Goal: Check status: Check status

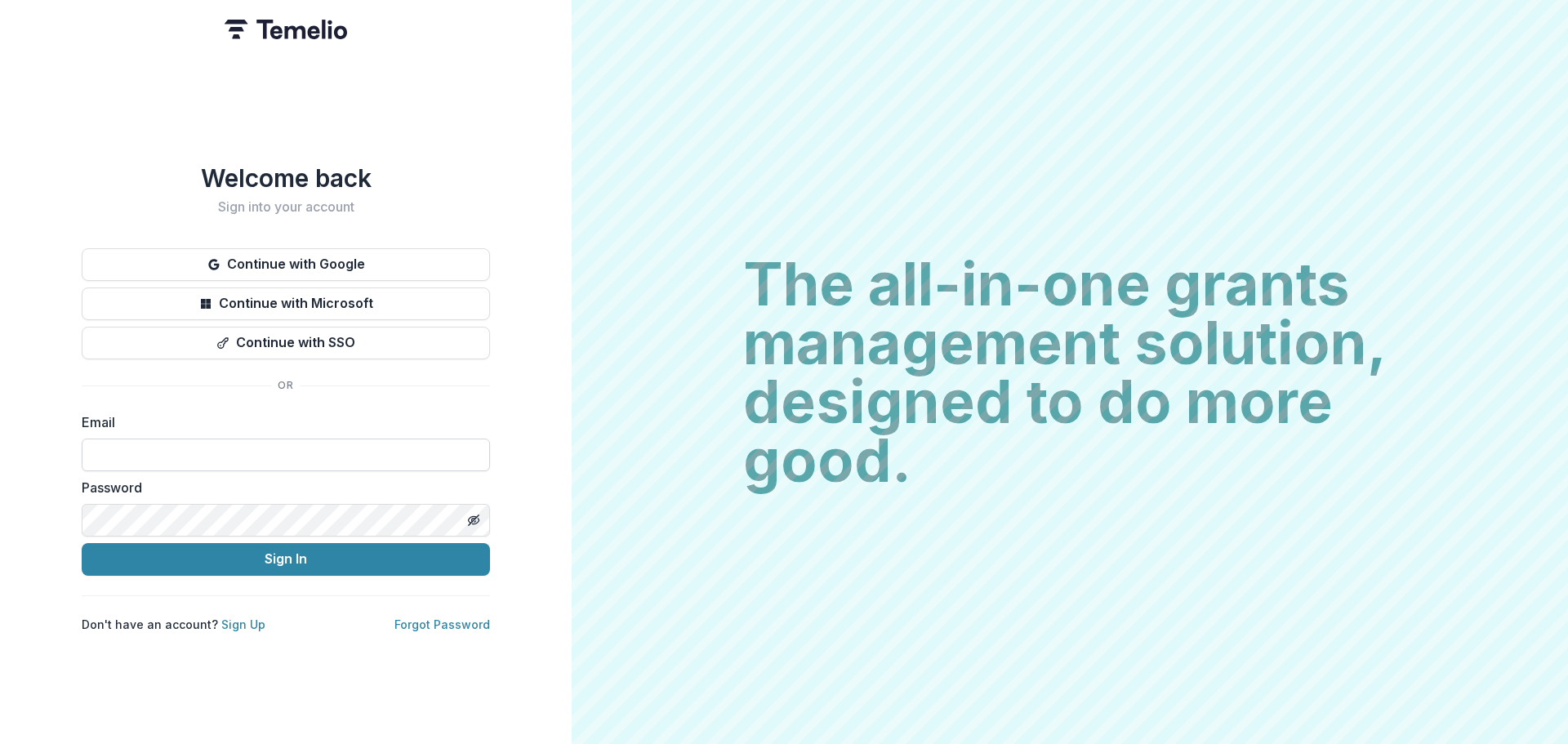
click at [146, 446] on input at bounding box center [285, 454] width 408 height 32
type input "**********"
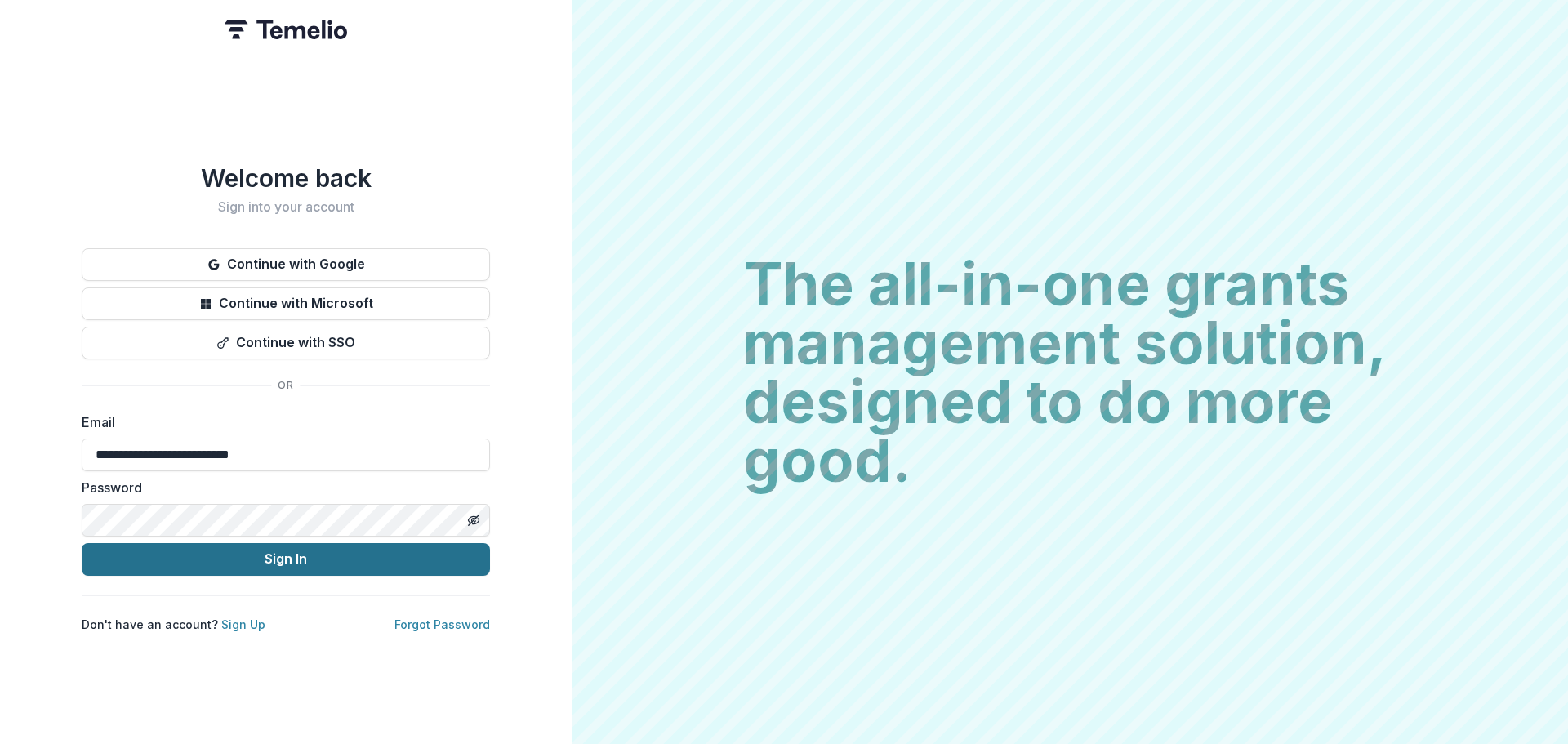
click at [385, 554] on button "Sign In" at bounding box center [285, 559] width 408 height 32
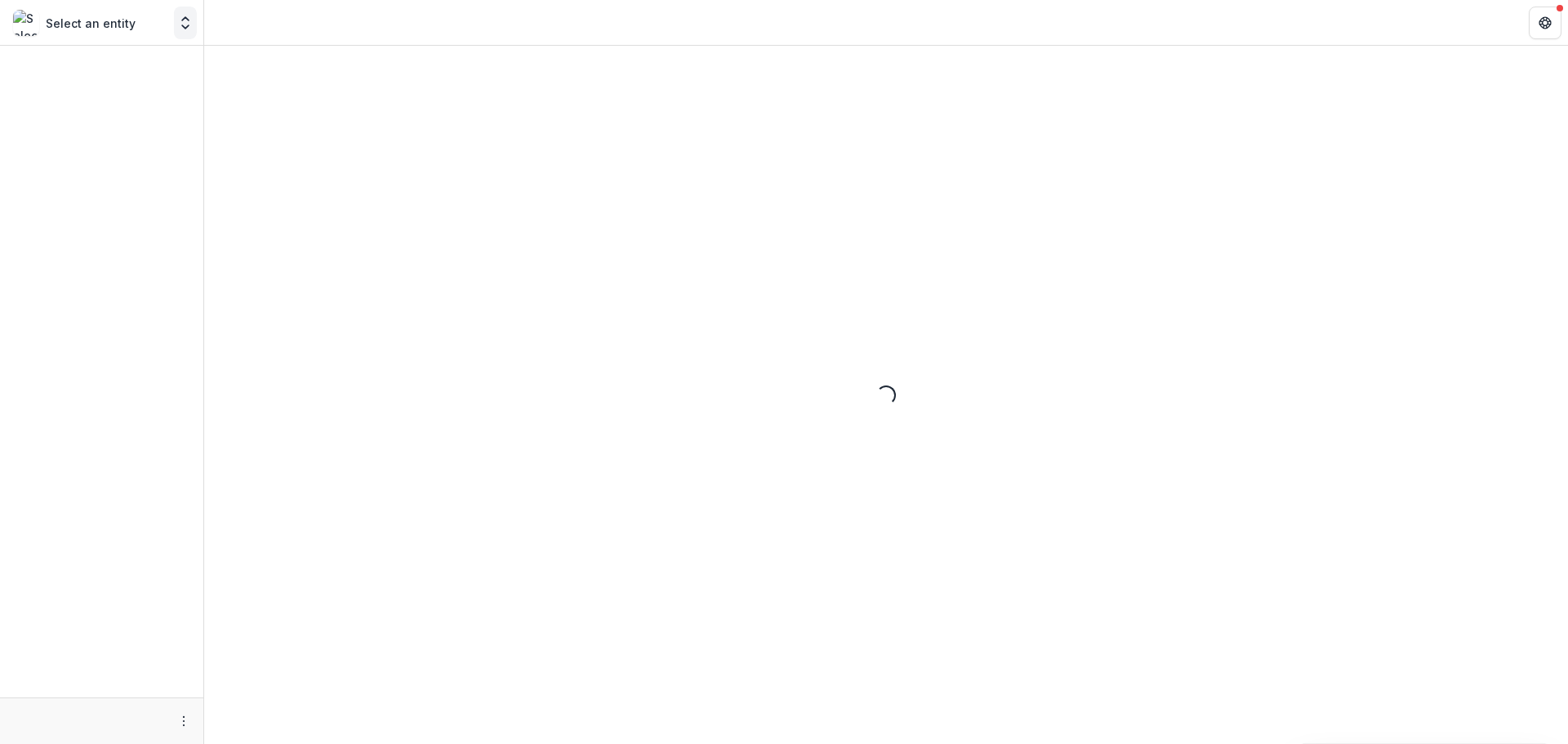
click at [177, 16] on icon "Open entity switcher" at bounding box center [185, 23] width 17 height 17
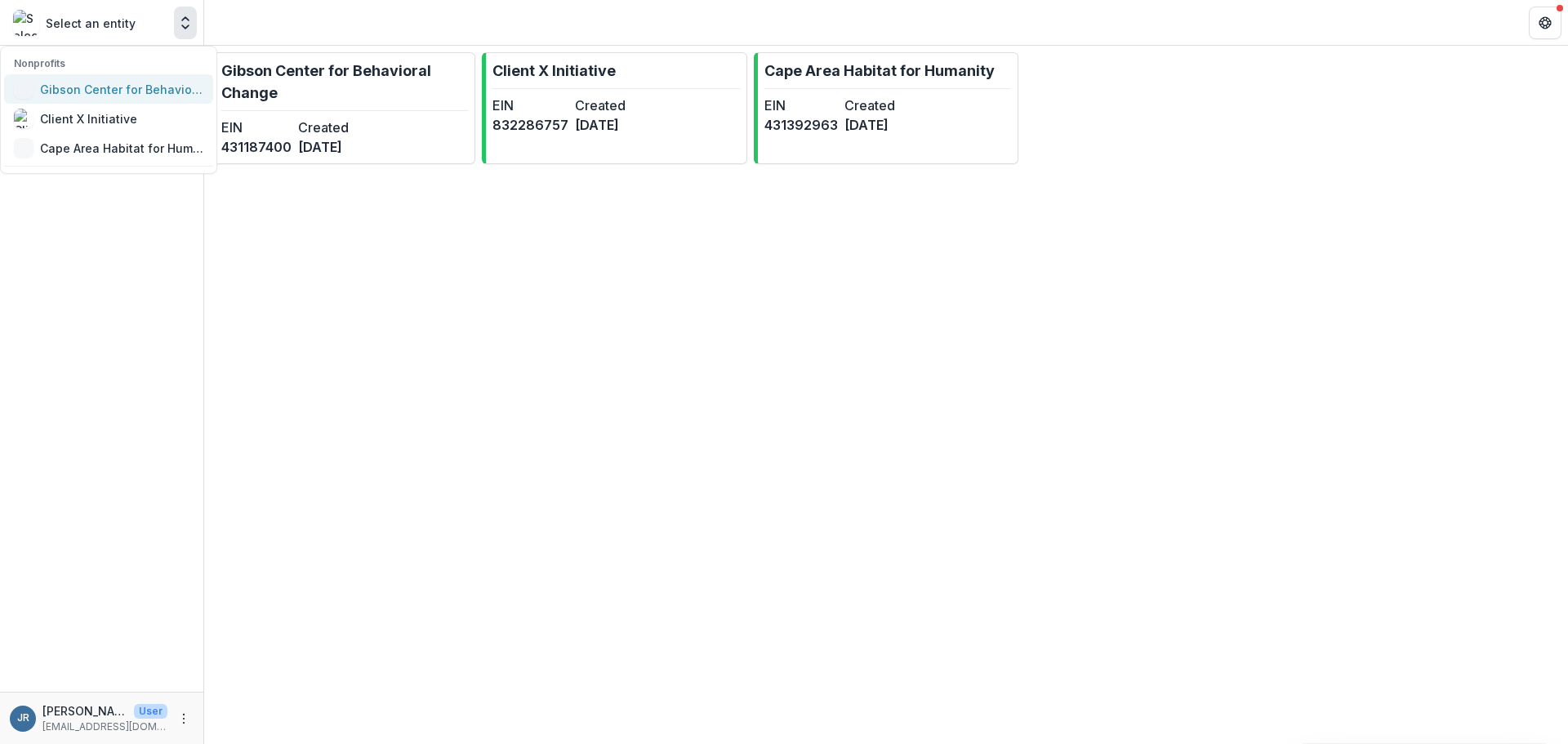
click at [149, 91] on div "Gibson Center for Behavioral Change" at bounding box center [121, 90] width 163 height 18
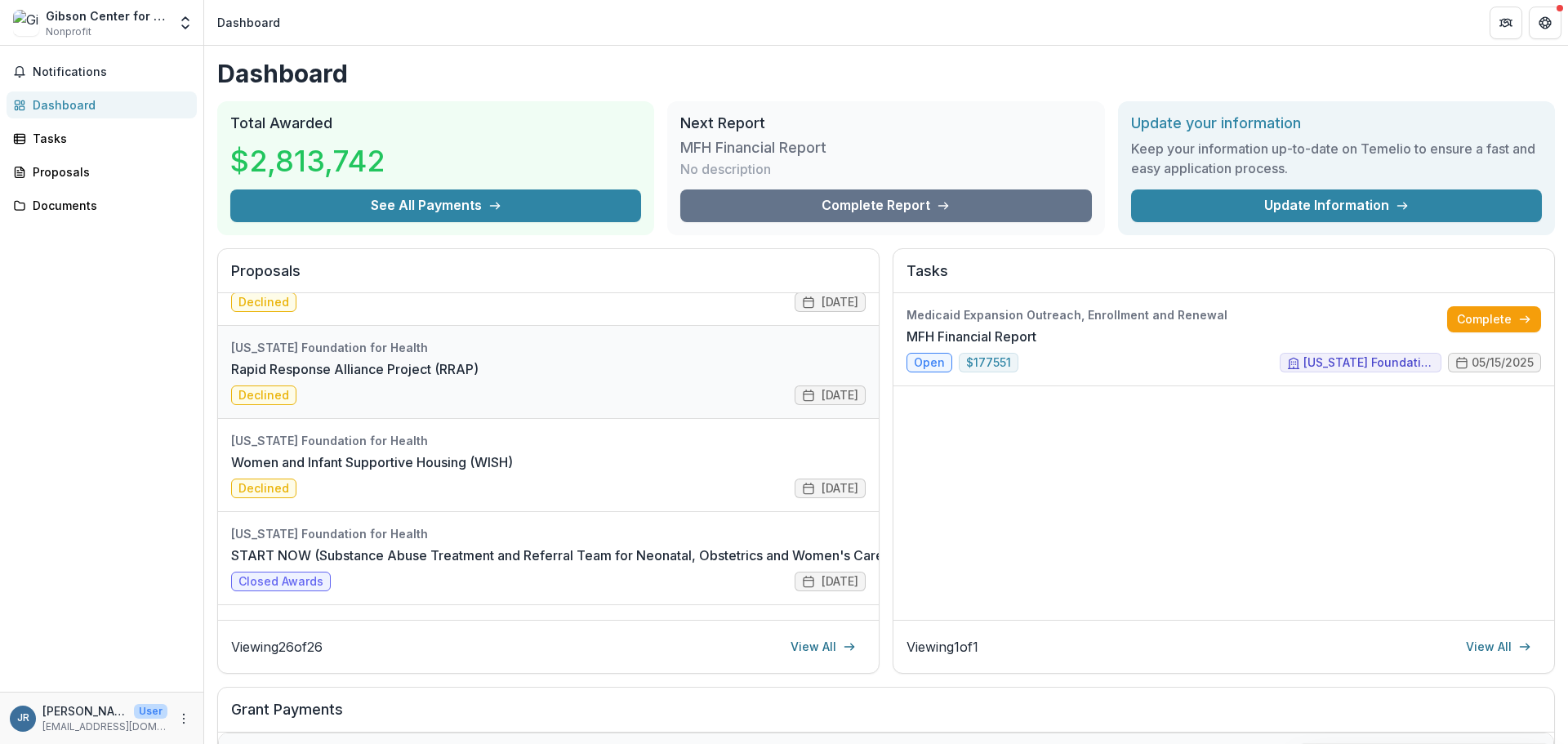
scroll to position [816, 0]
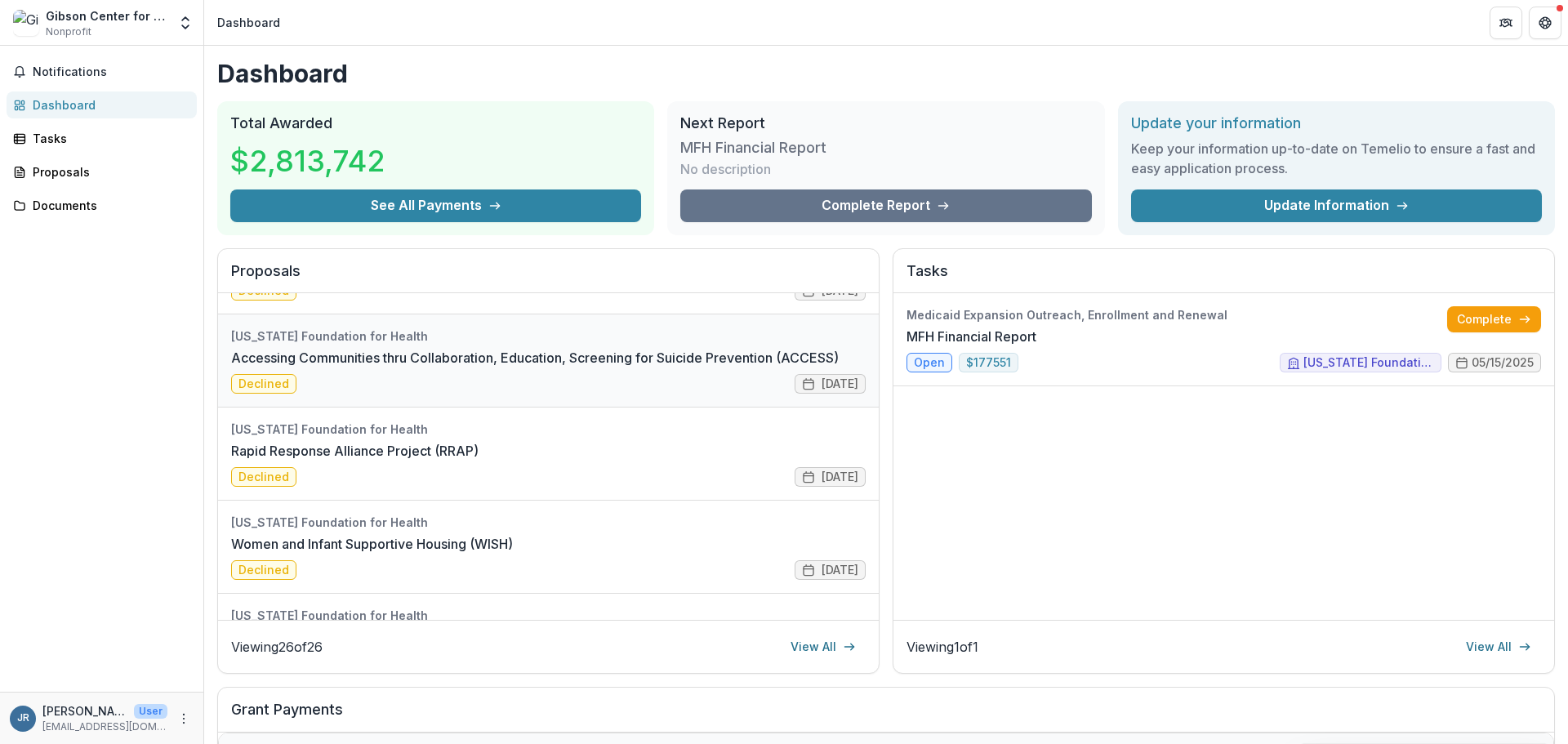
click at [440, 357] on link "Accessing Communities thru Collaboration, Education, Screening for Suicide Prev…" at bounding box center [534, 357] width 608 height 20
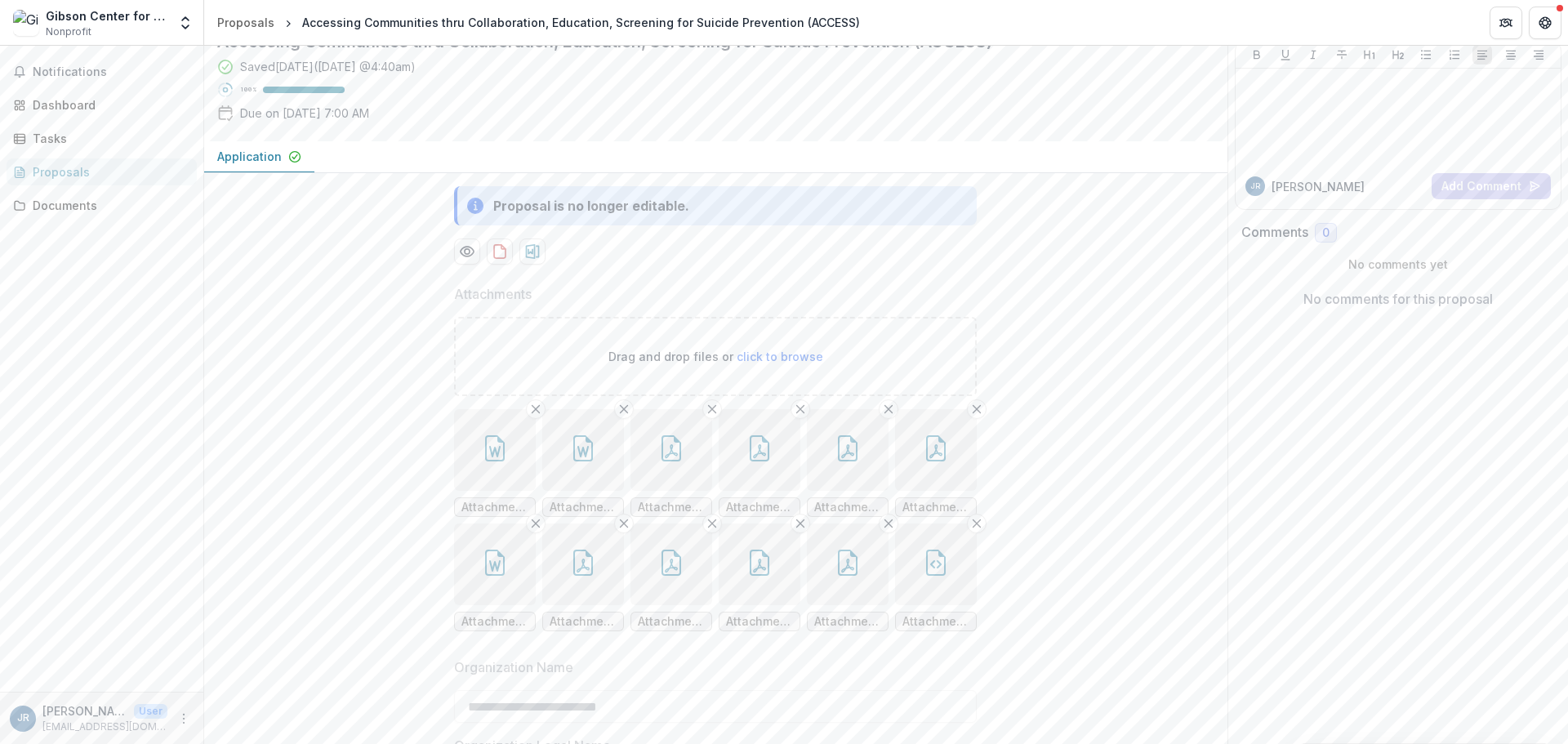
scroll to position [408, 0]
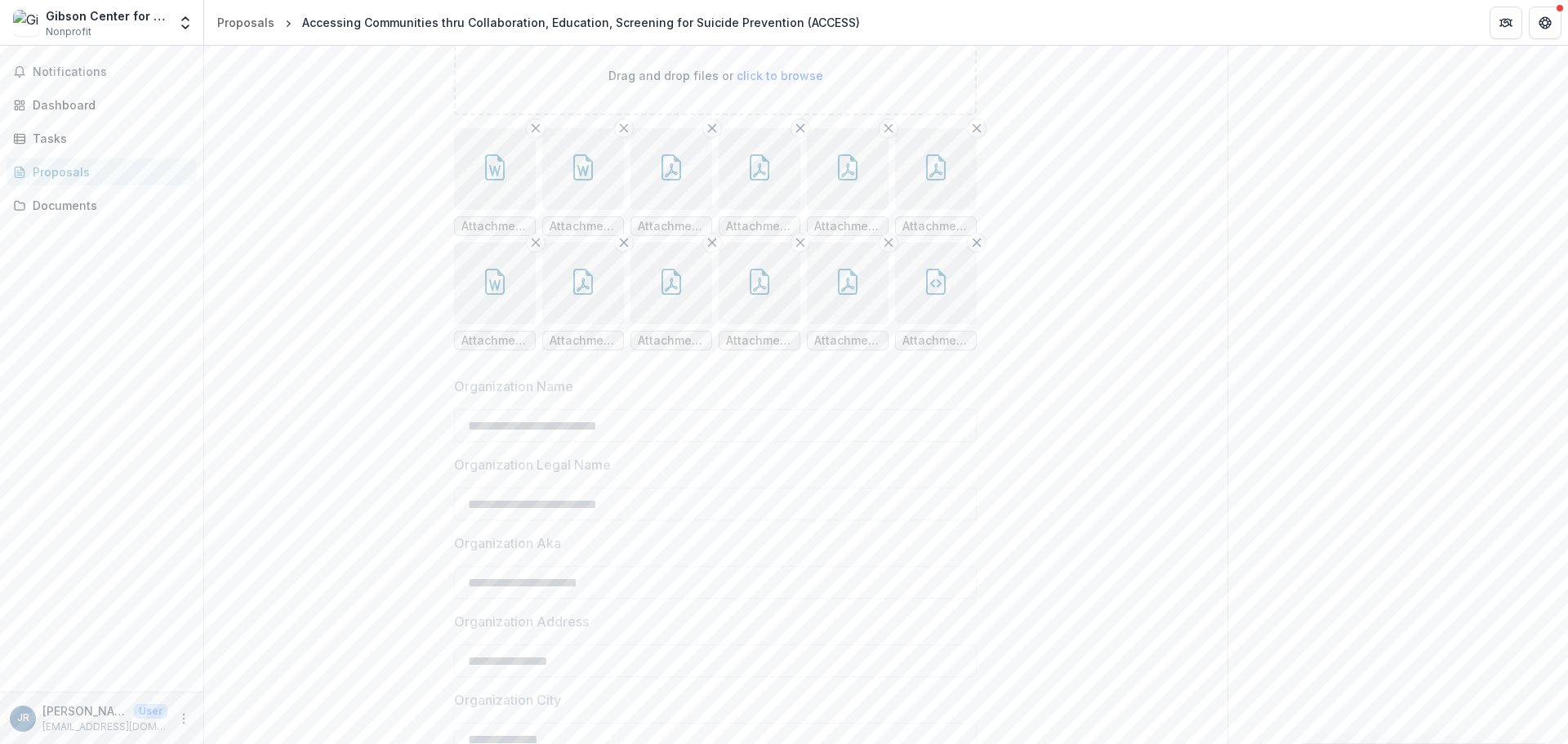
click at [497, 209] on button "button" at bounding box center [494, 168] width 81 height 81
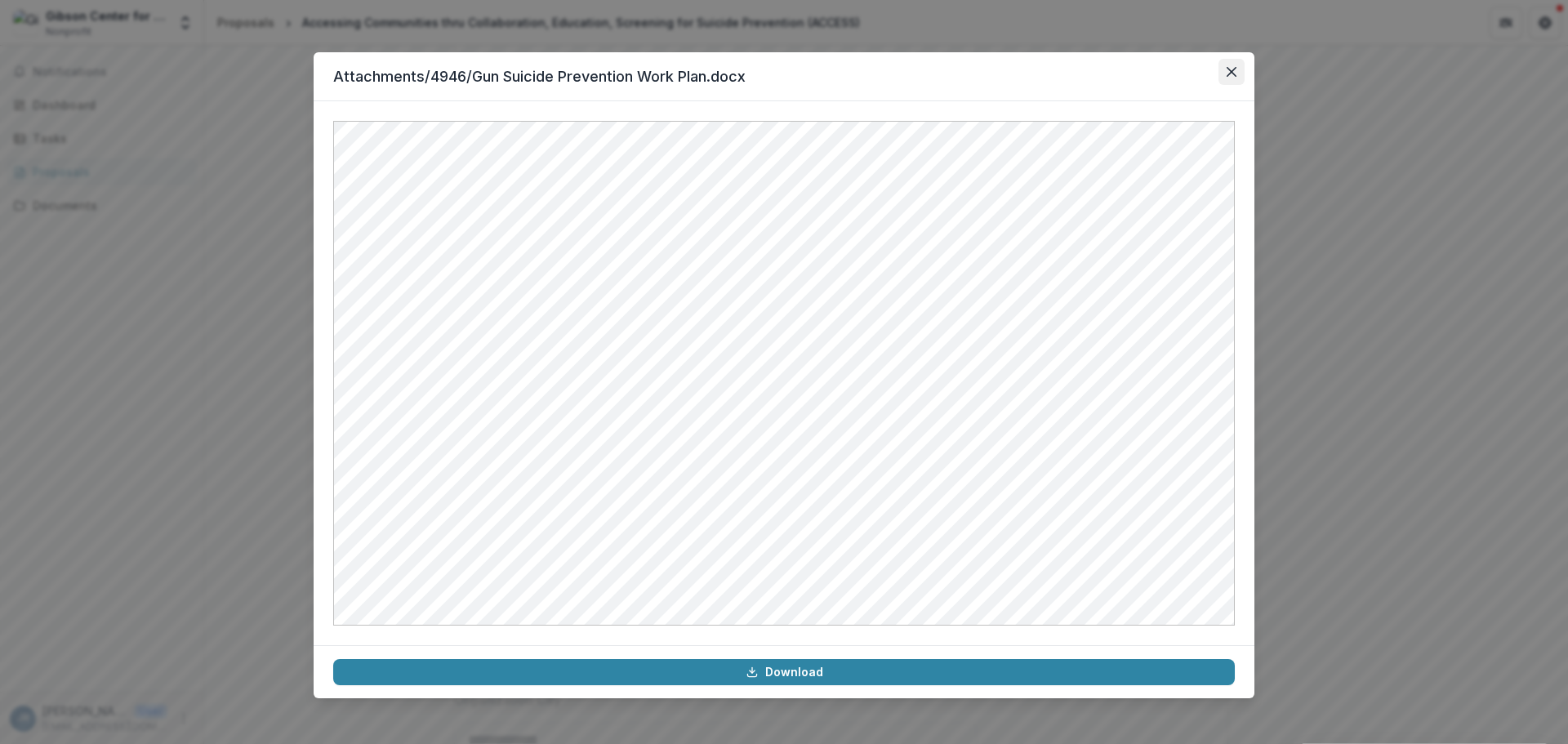
click at [1229, 74] on icon "Close" at bounding box center [1231, 71] width 10 height 10
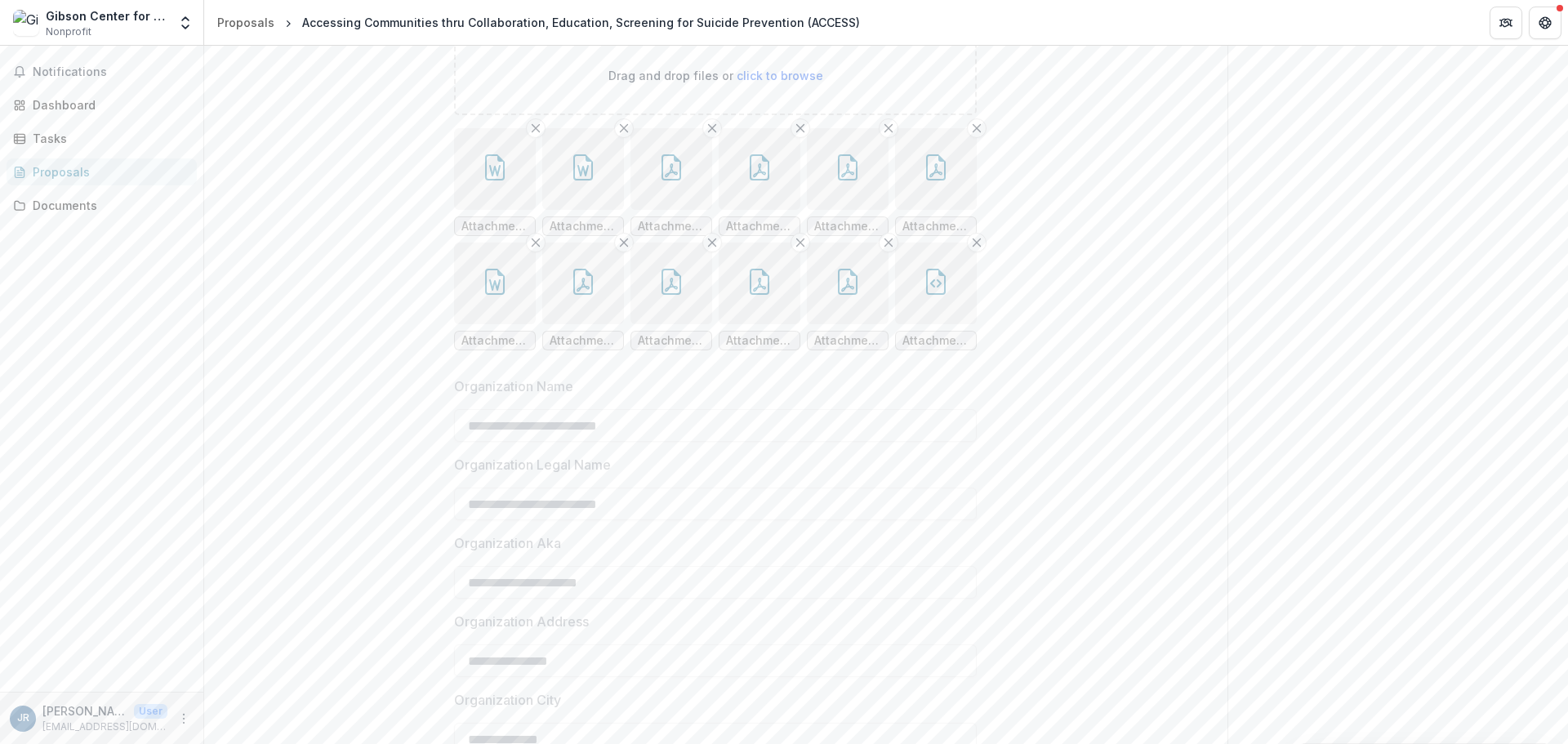
click at [563, 209] on button "button" at bounding box center [582, 168] width 81 height 81
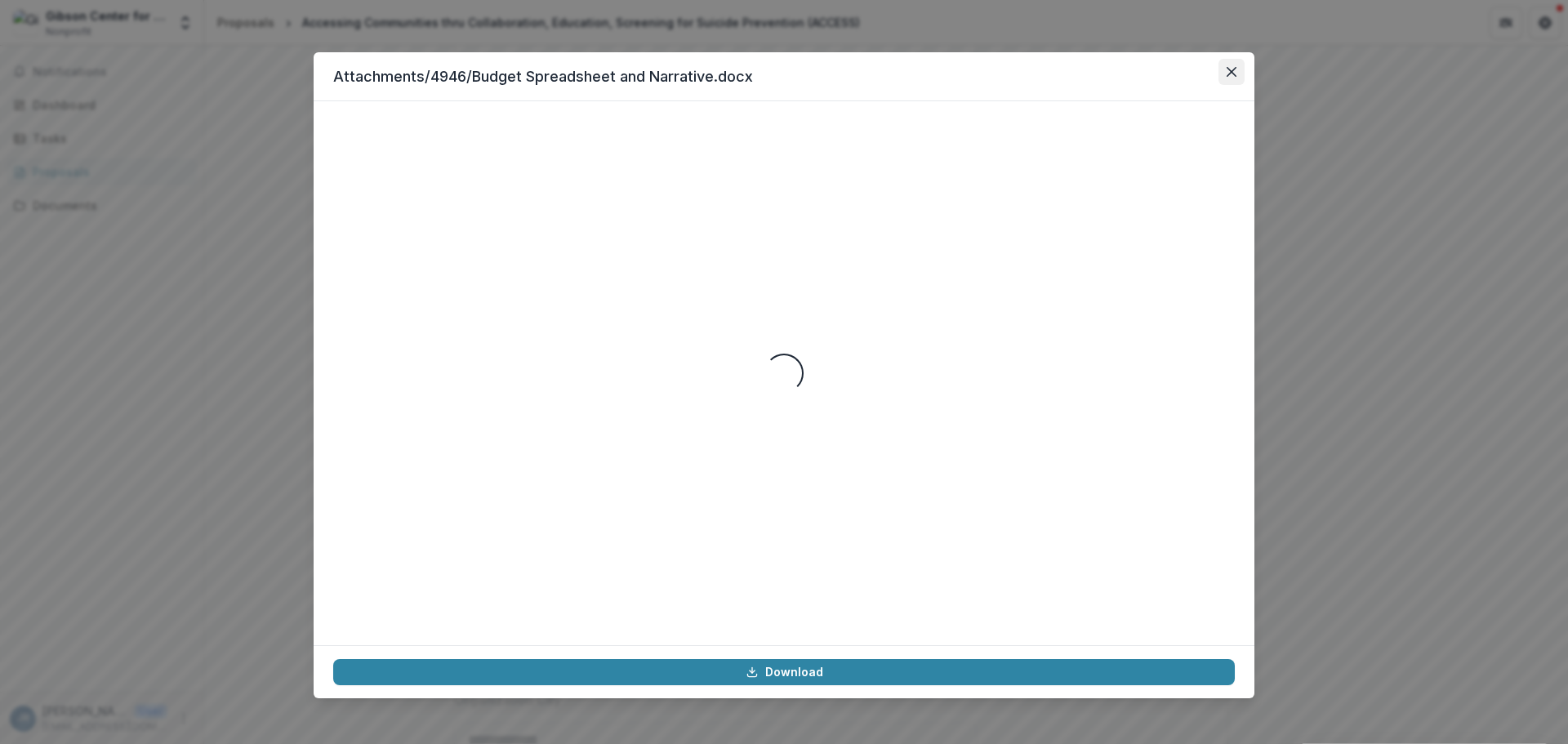
click at [1225, 69] on button "Close" at bounding box center [1231, 71] width 26 height 26
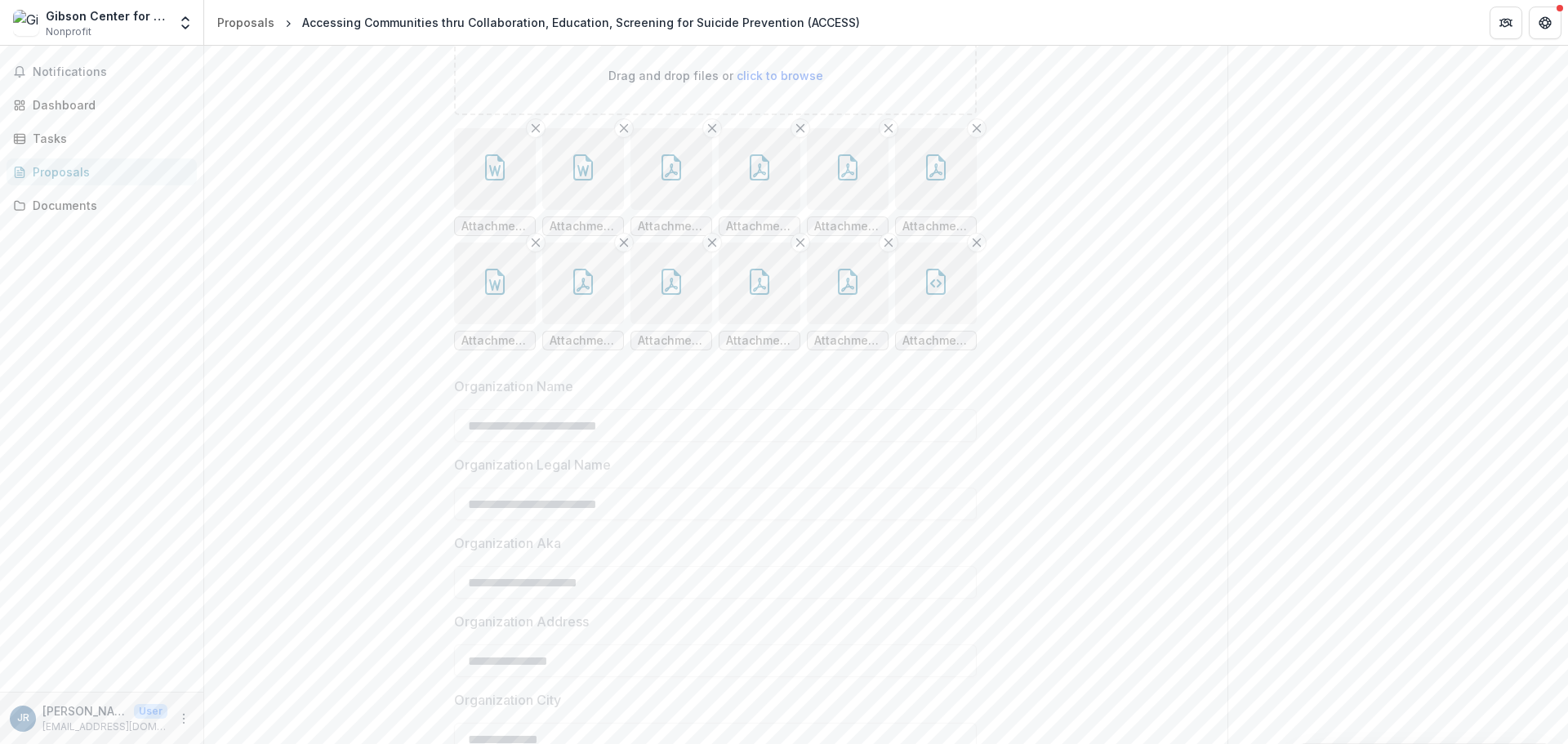
click at [682, 180] on icon "button" at bounding box center [670, 167] width 26 height 26
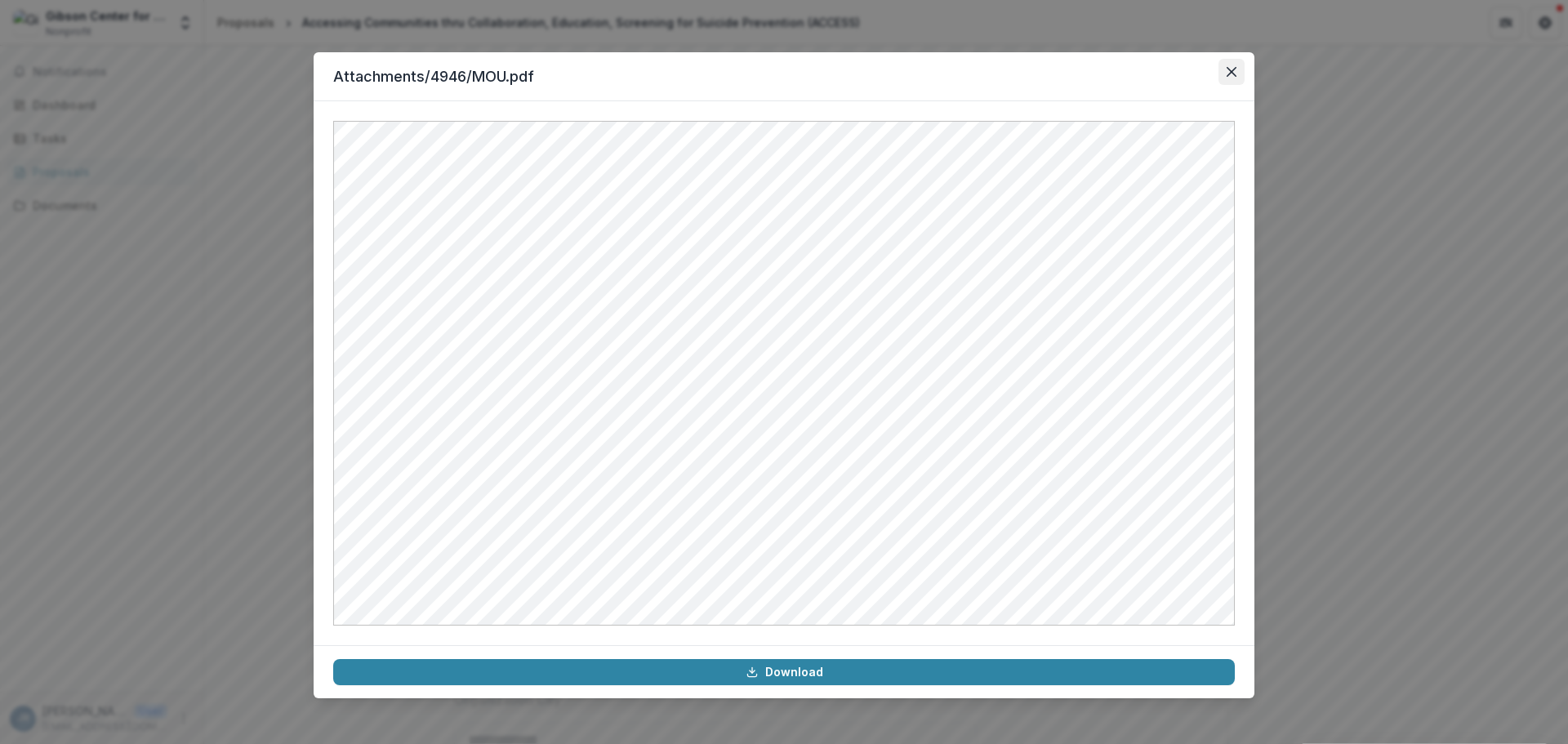
click at [1234, 66] on button "Close" at bounding box center [1231, 71] width 26 height 26
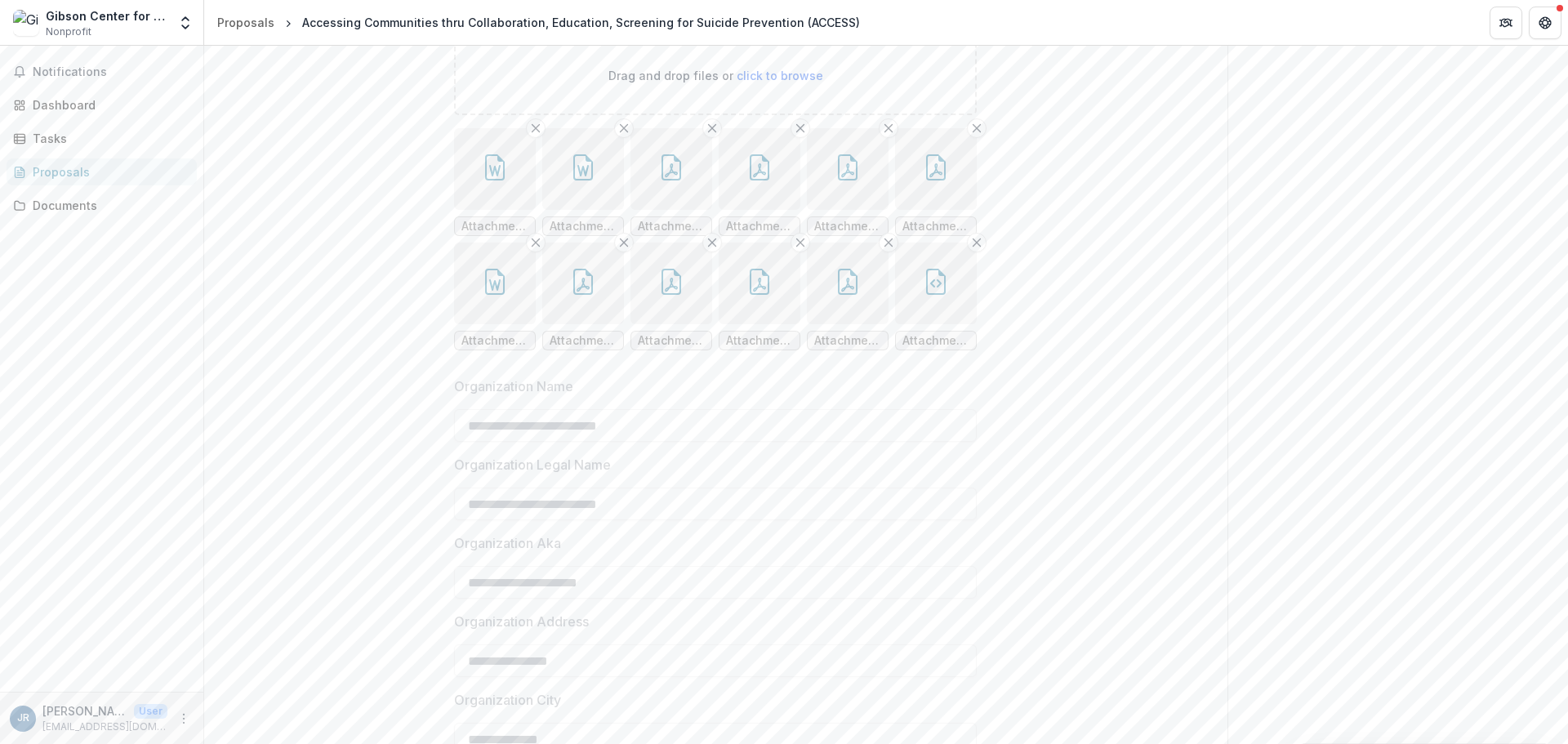
click at [732, 209] on button "button" at bounding box center [759, 168] width 81 height 81
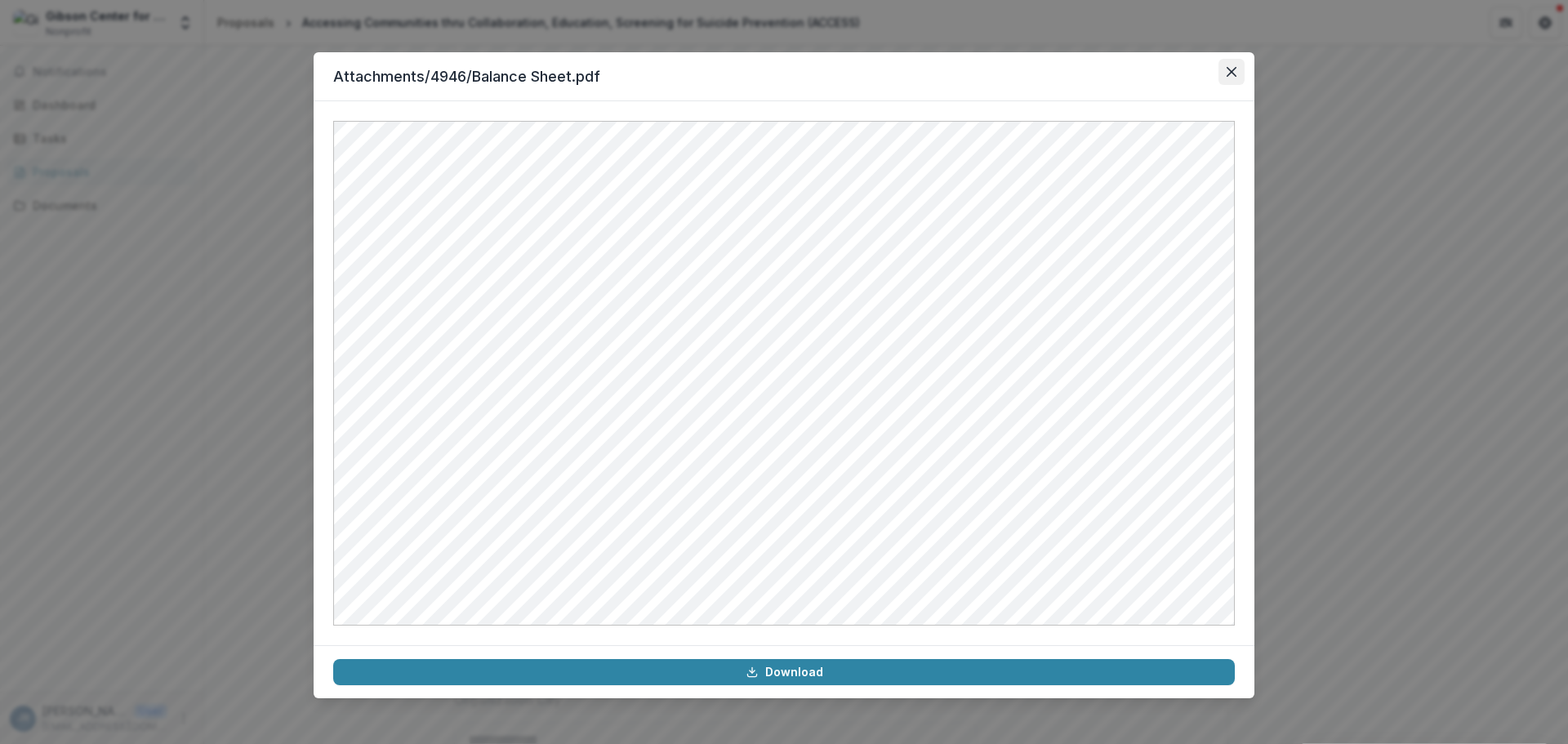
click at [1230, 73] on icon "Close" at bounding box center [1231, 71] width 10 height 10
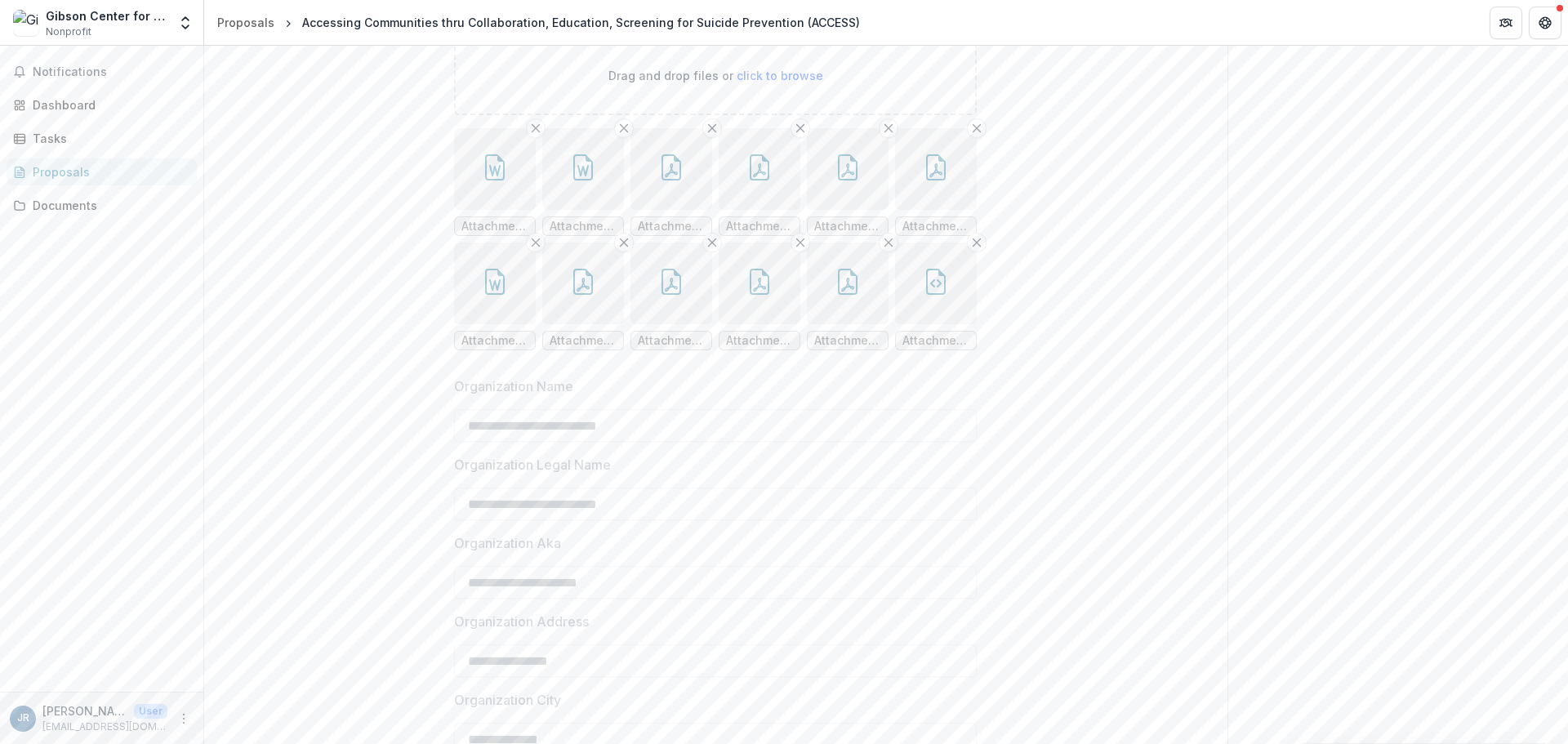
click at [825, 209] on button "button" at bounding box center [847, 168] width 81 height 81
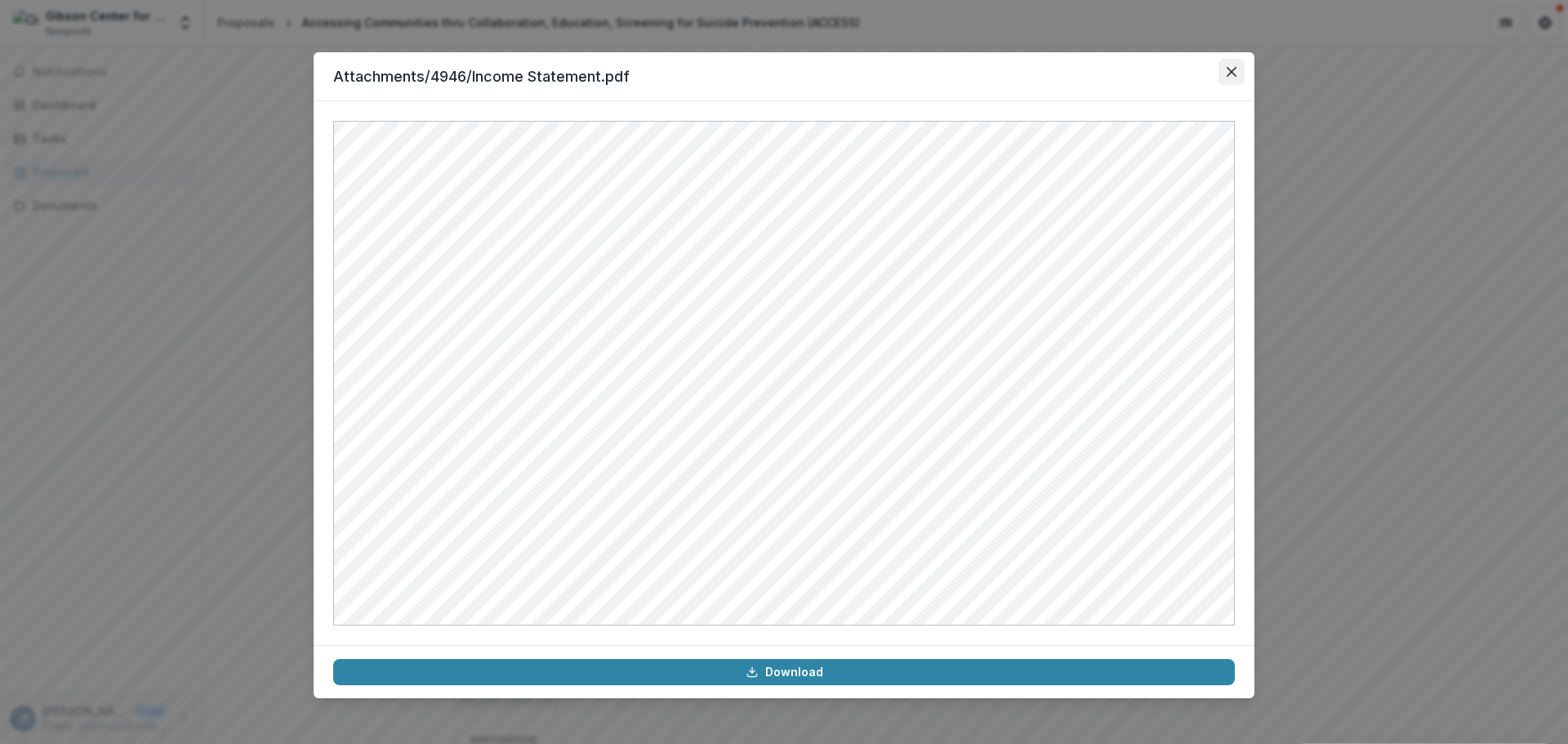
click at [1230, 67] on icon "Close" at bounding box center [1231, 71] width 10 height 10
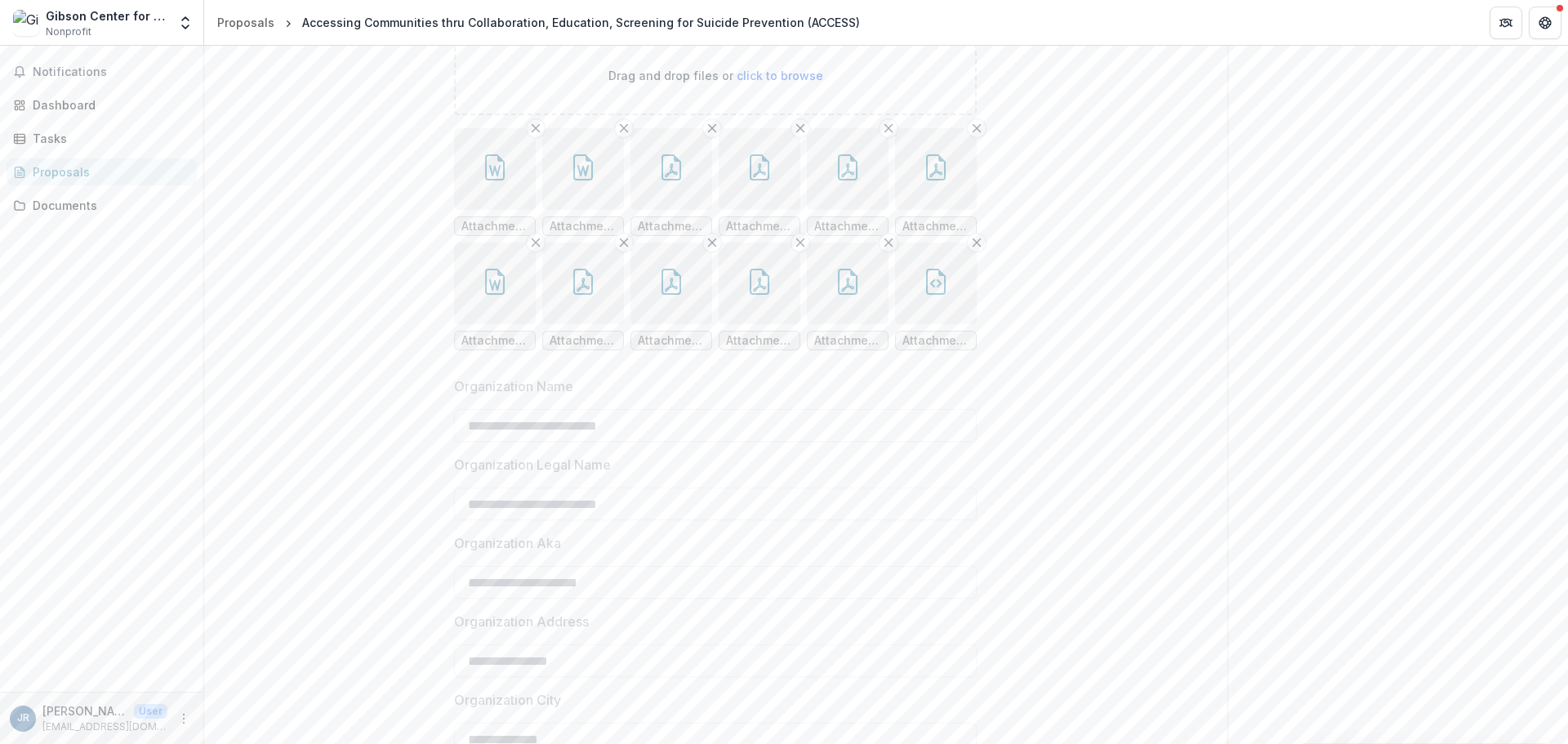
click at [930, 177] on icon "button" at bounding box center [936, 170] width 13 height 14
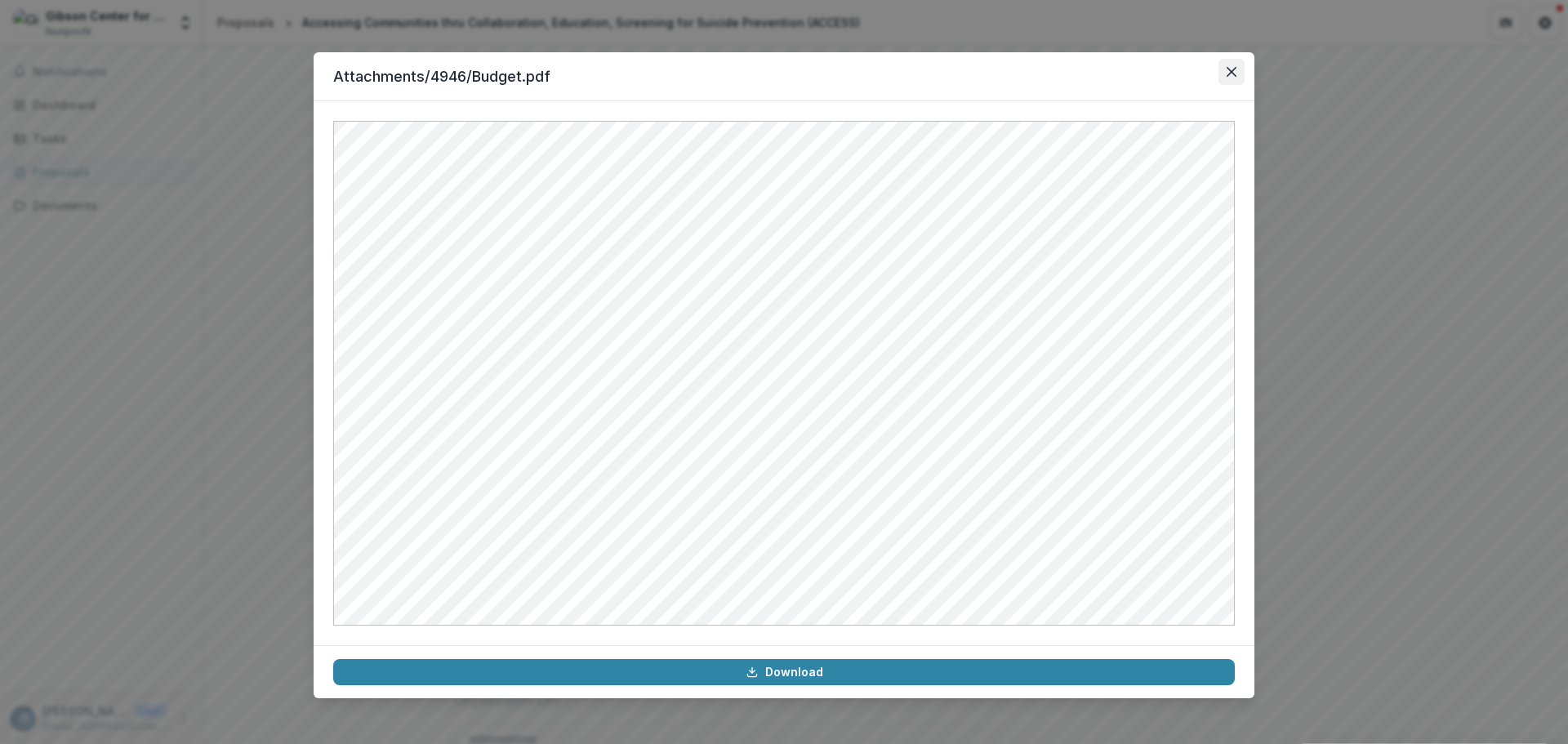
click at [1233, 70] on icon "Close" at bounding box center [1231, 71] width 10 height 10
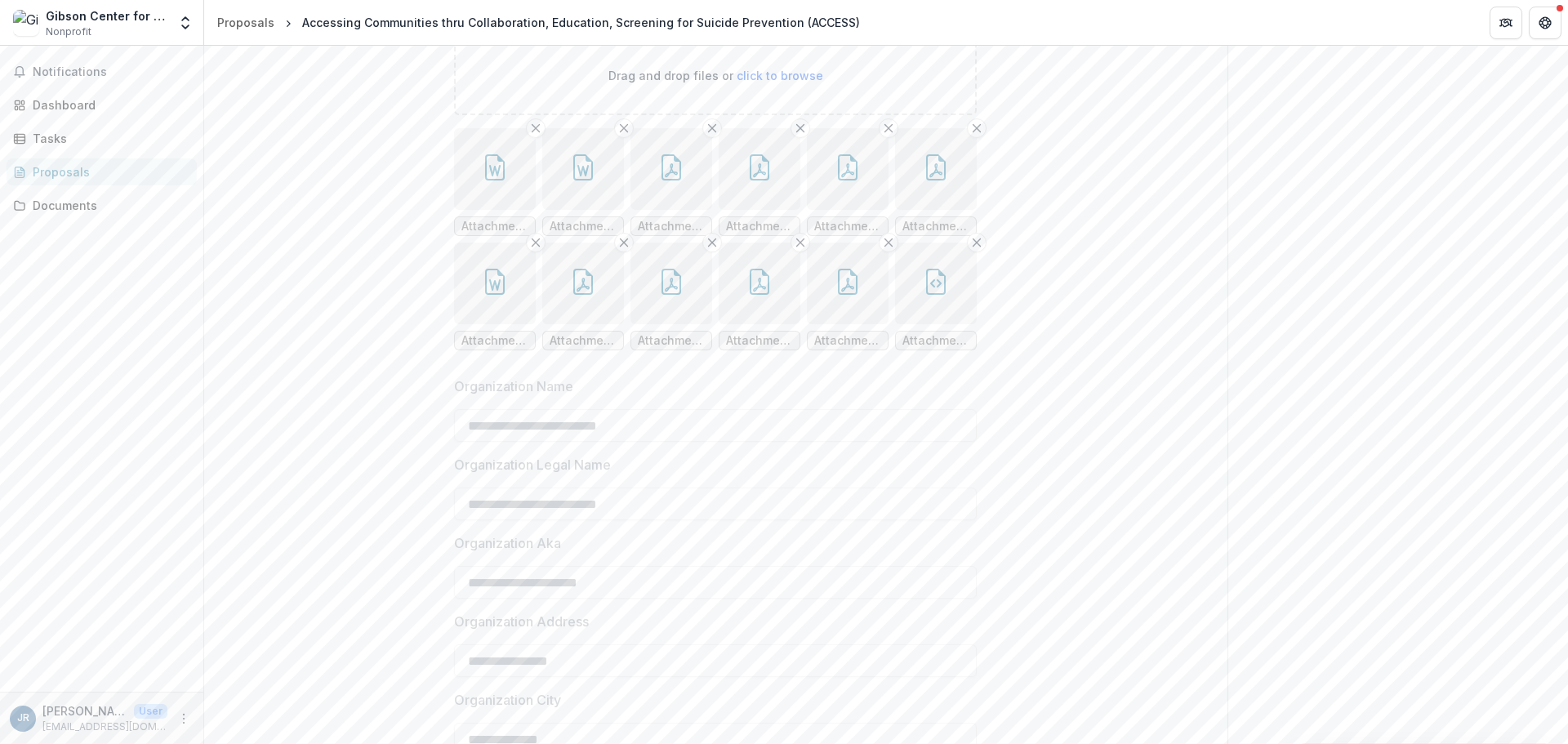
click at [520, 324] on button "button" at bounding box center [494, 283] width 81 height 81
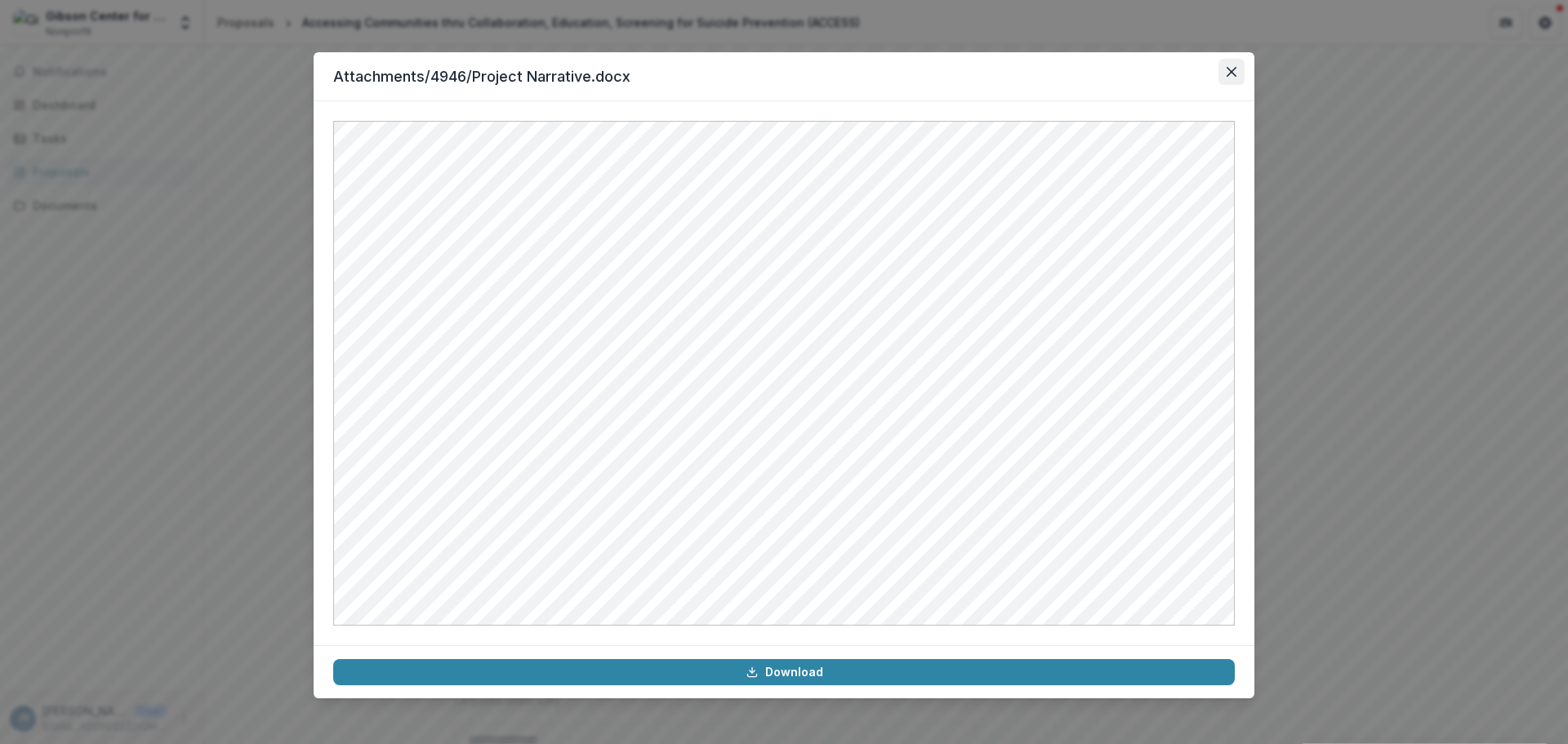
click at [1225, 63] on button "Close" at bounding box center [1231, 71] width 26 height 26
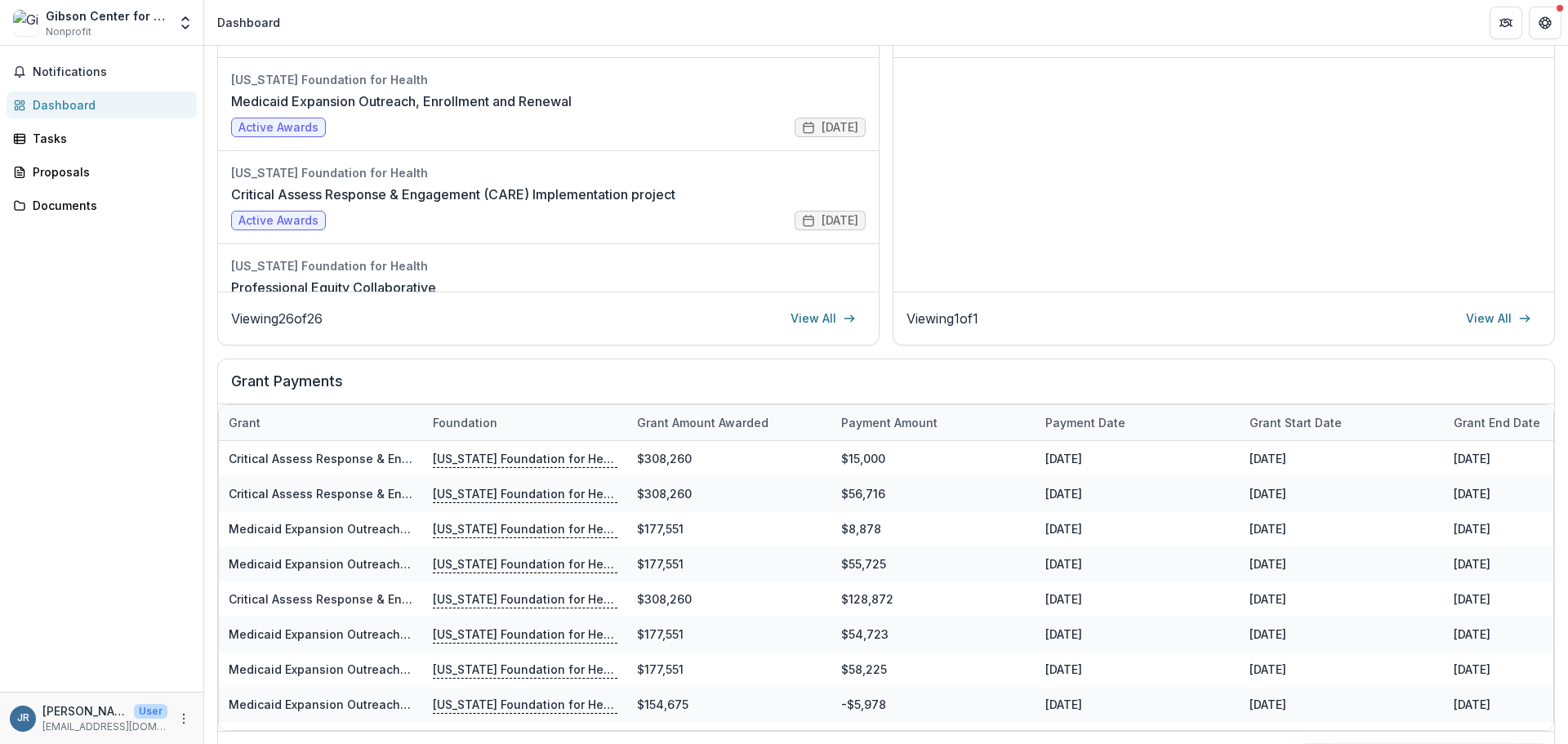
scroll to position [376, 0]
